Goal: Find specific page/section: Find specific page/section

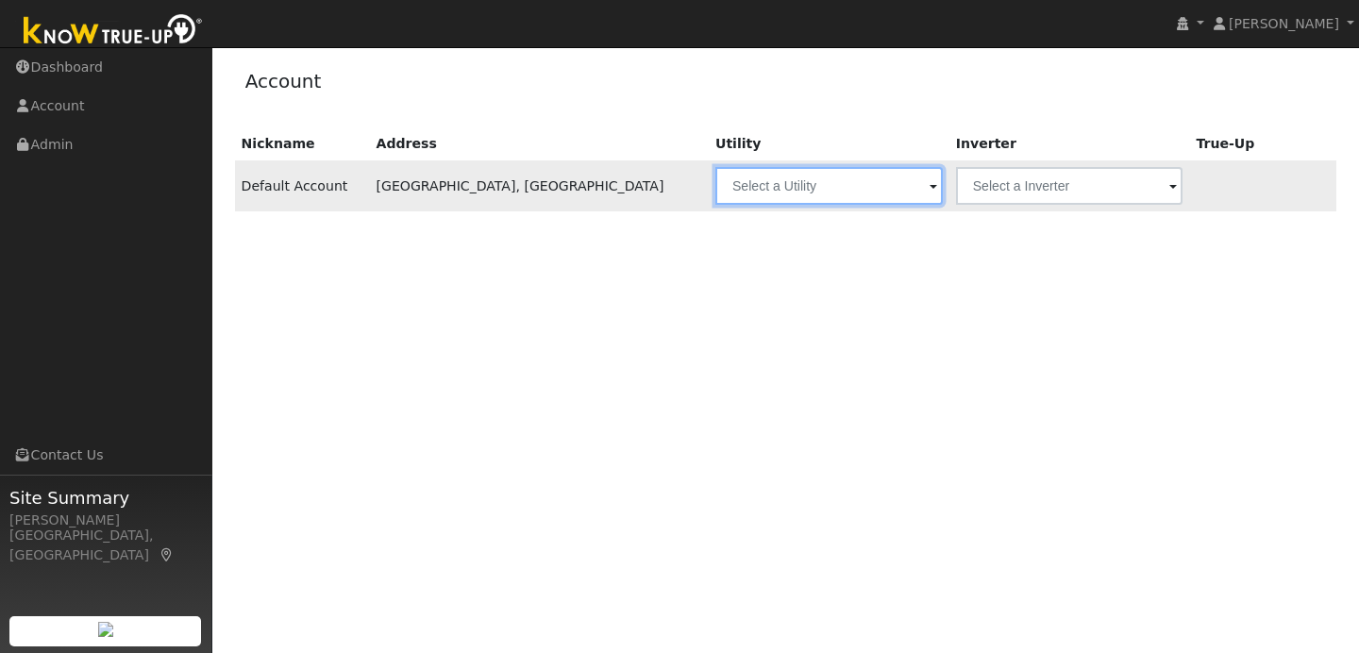
click at [715, 179] on input "text" at bounding box center [828, 186] width 227 height 38
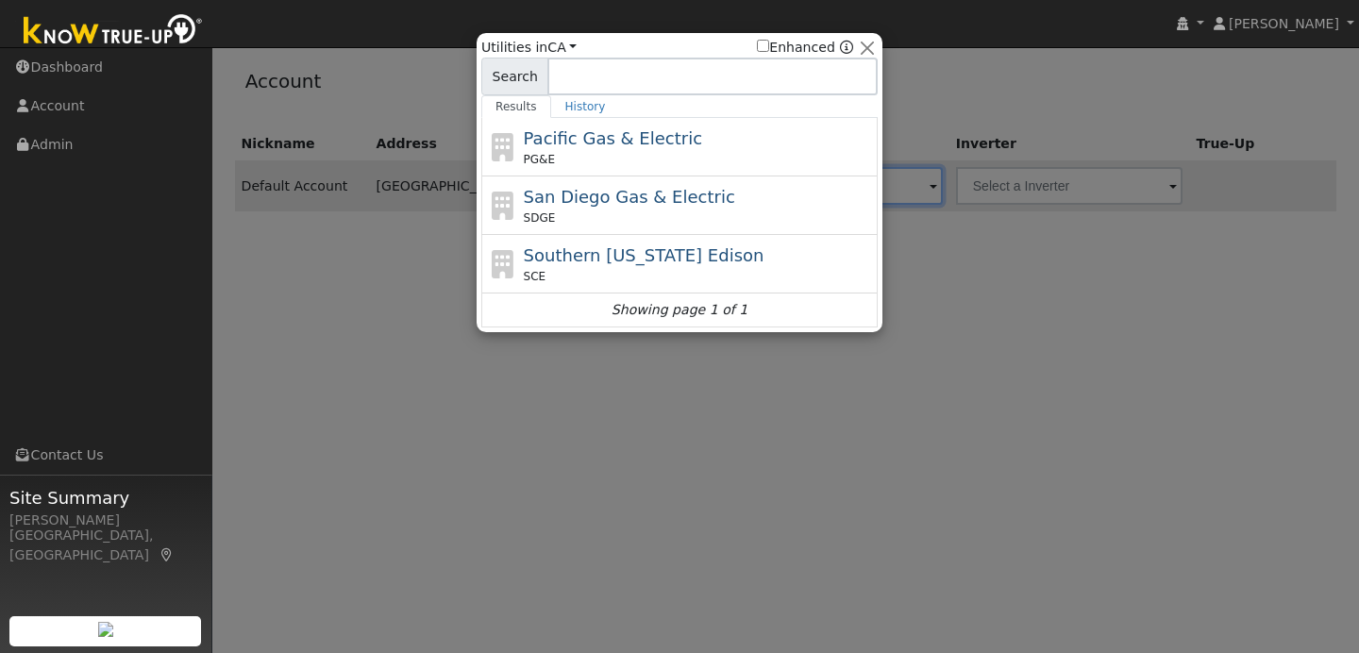
click at [996, 265] on div at bounding box center [679, 326] width 1359 height 653
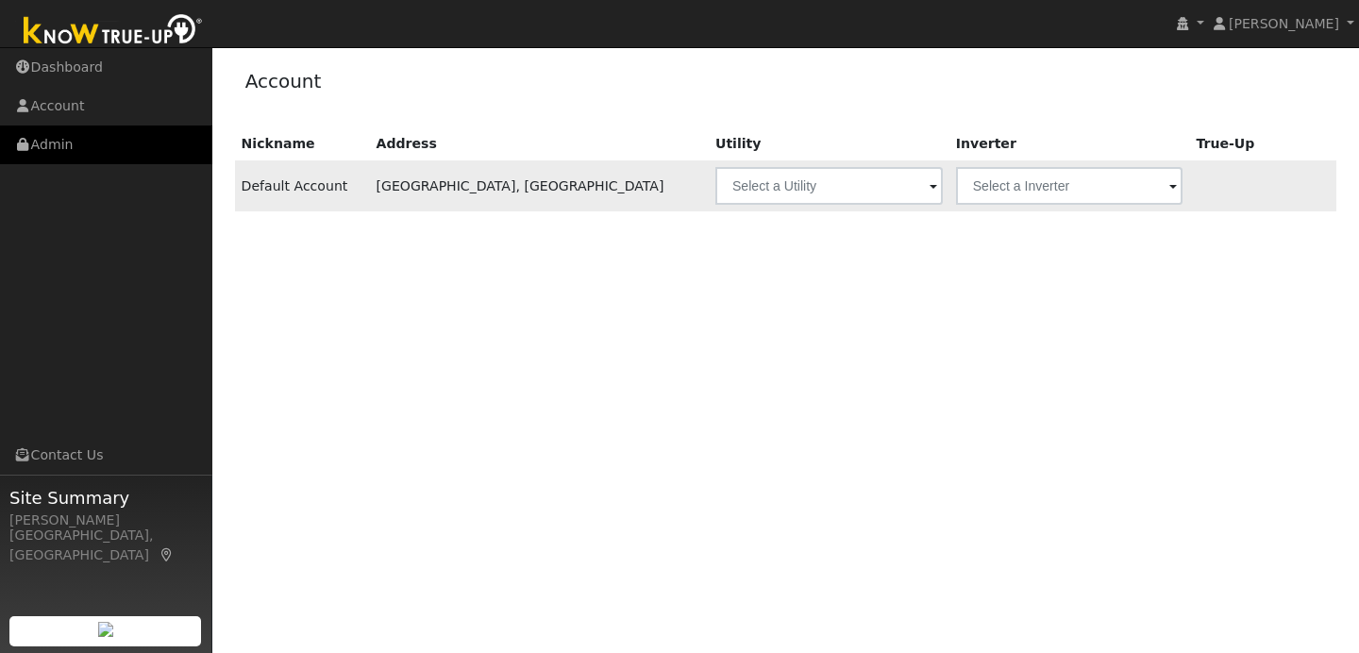
click at [156, 138] on link "Admin" at bounding box center [106, 145] width 212 height 39
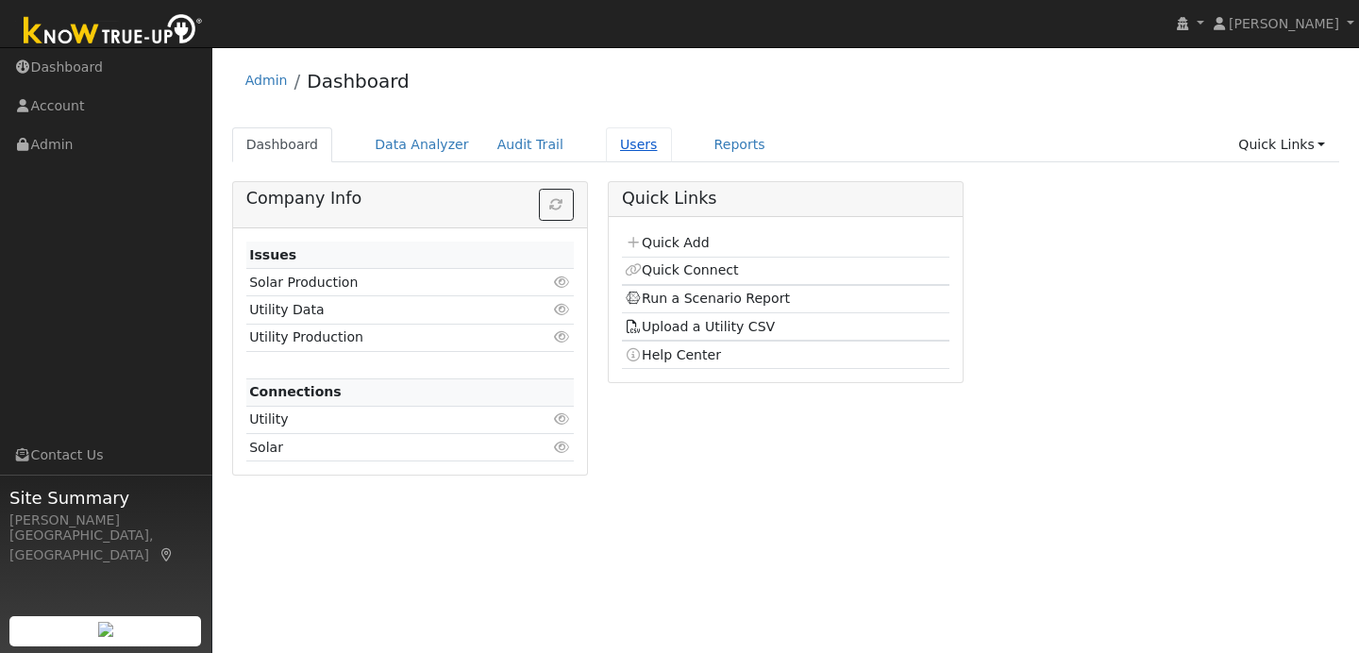
click at [629, 142] on link "Users" at bounding box center [639, 144] width 66 height 35
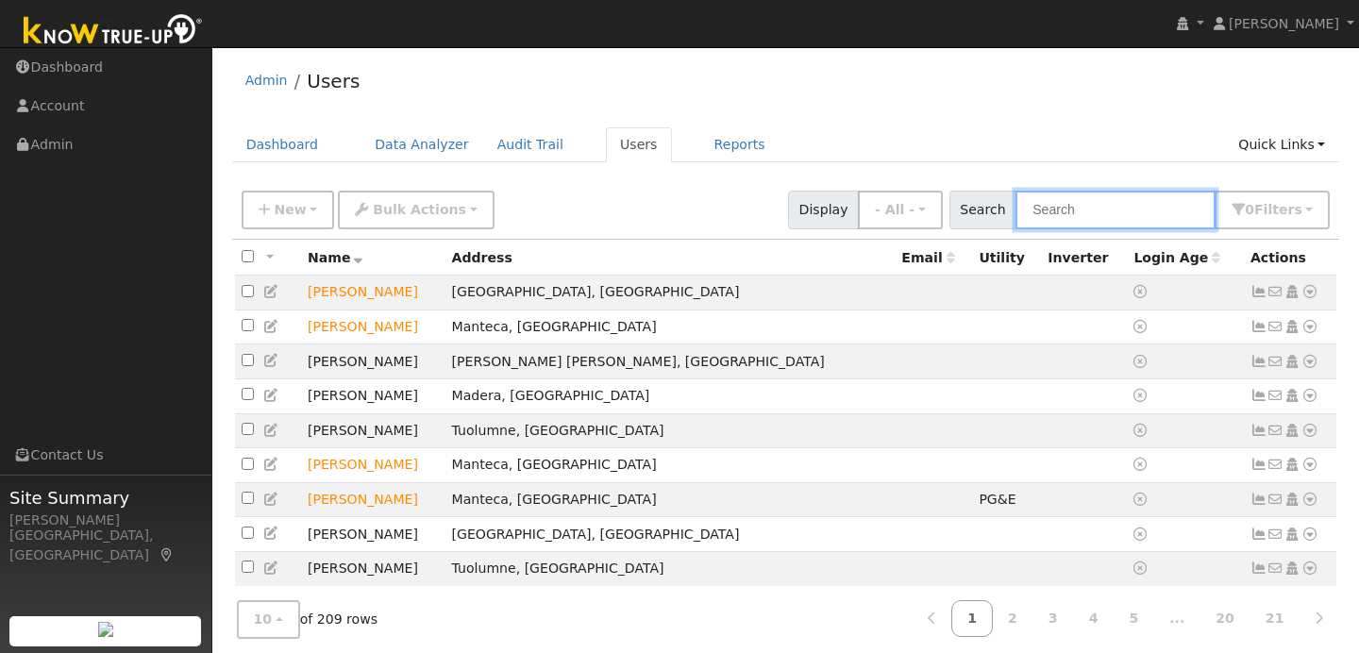
click at [1067, 217] on input "text" at bounding box center [1116, 210] width 200 height 39
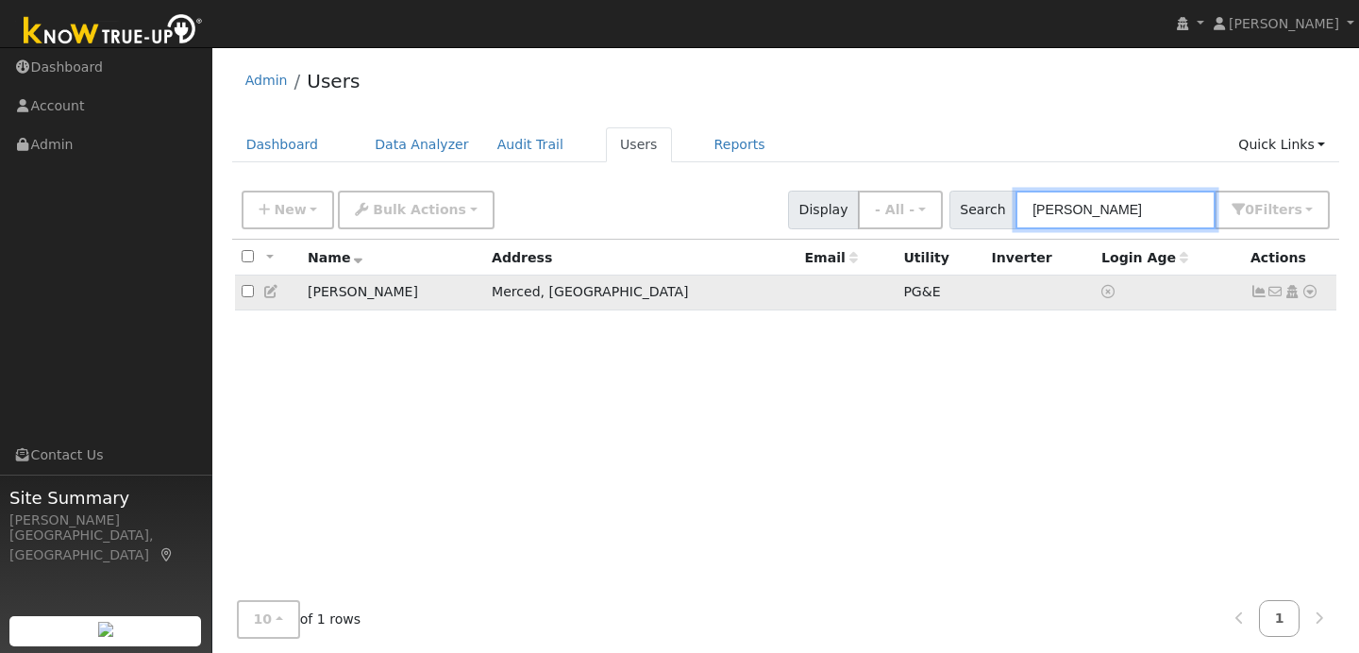
type input "[PERSON_NAME]"
click at [1316, 302] on link at bounding box center [1310, 292] width 17 height 20
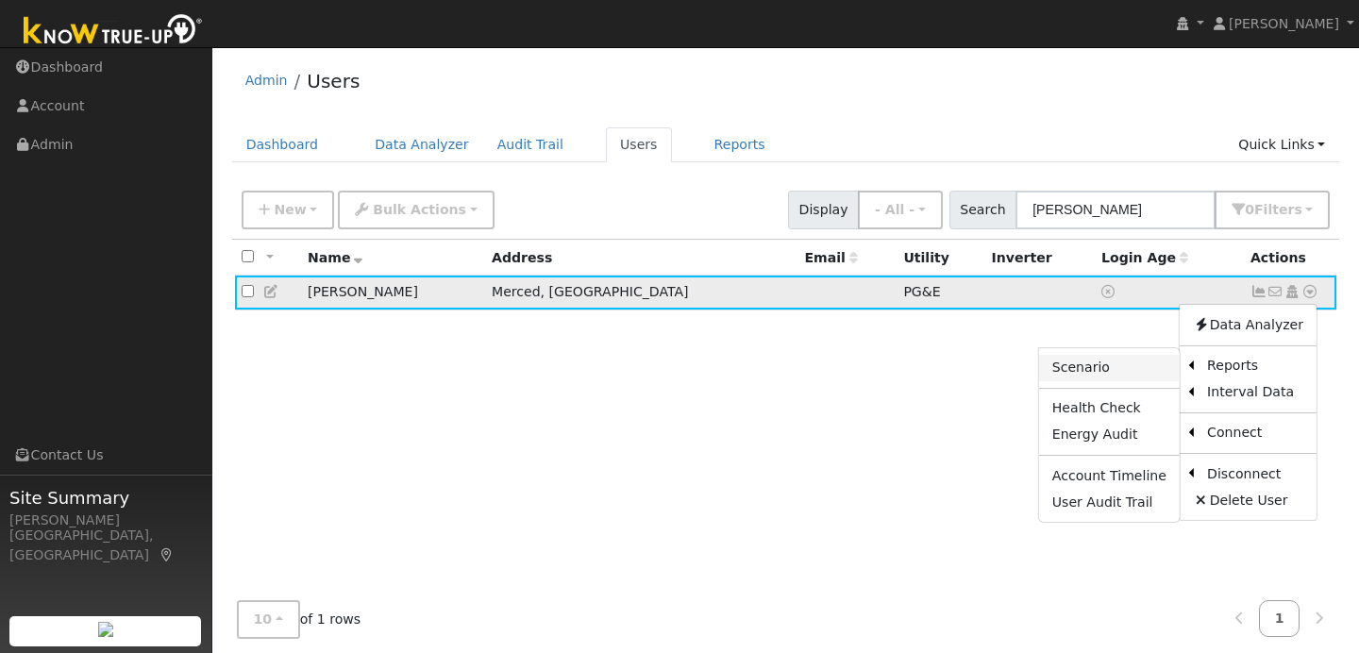
click at [1148, 377] on link "Scenario" at bounding box center [1109, 368] width 141 height 26
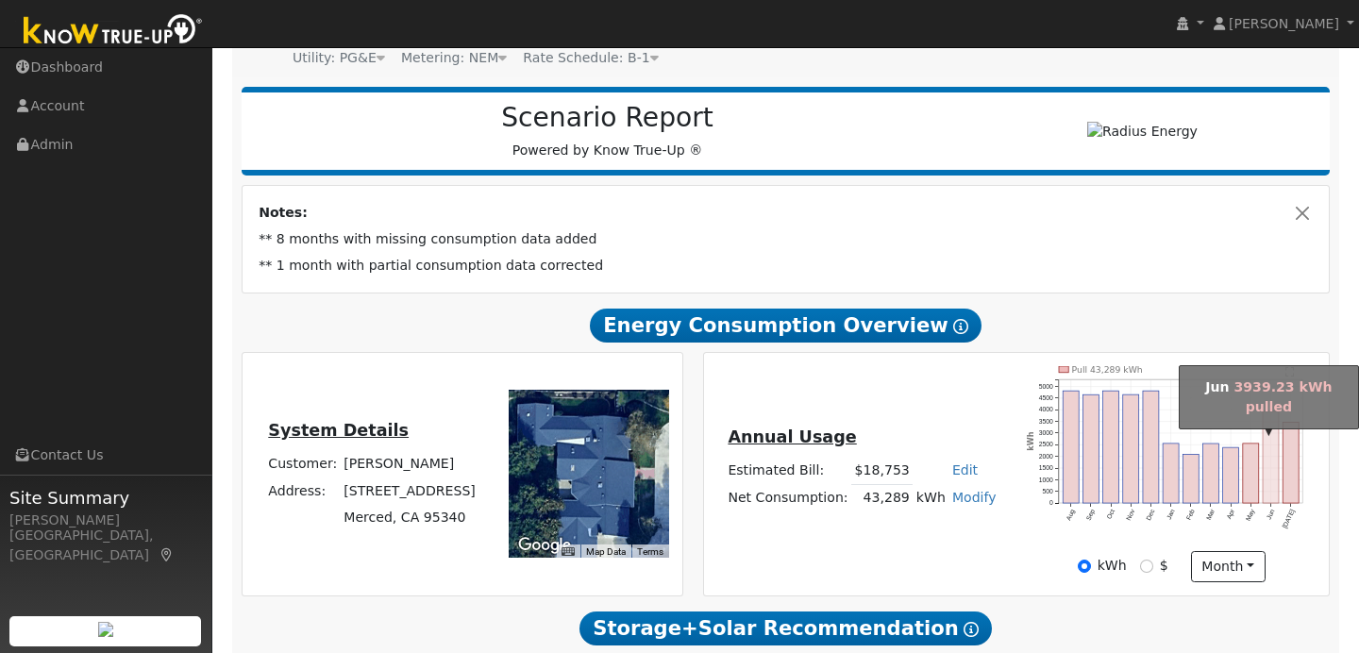
scroll to position [198, 0]
